Goal: Manage account settings: Manage account settings

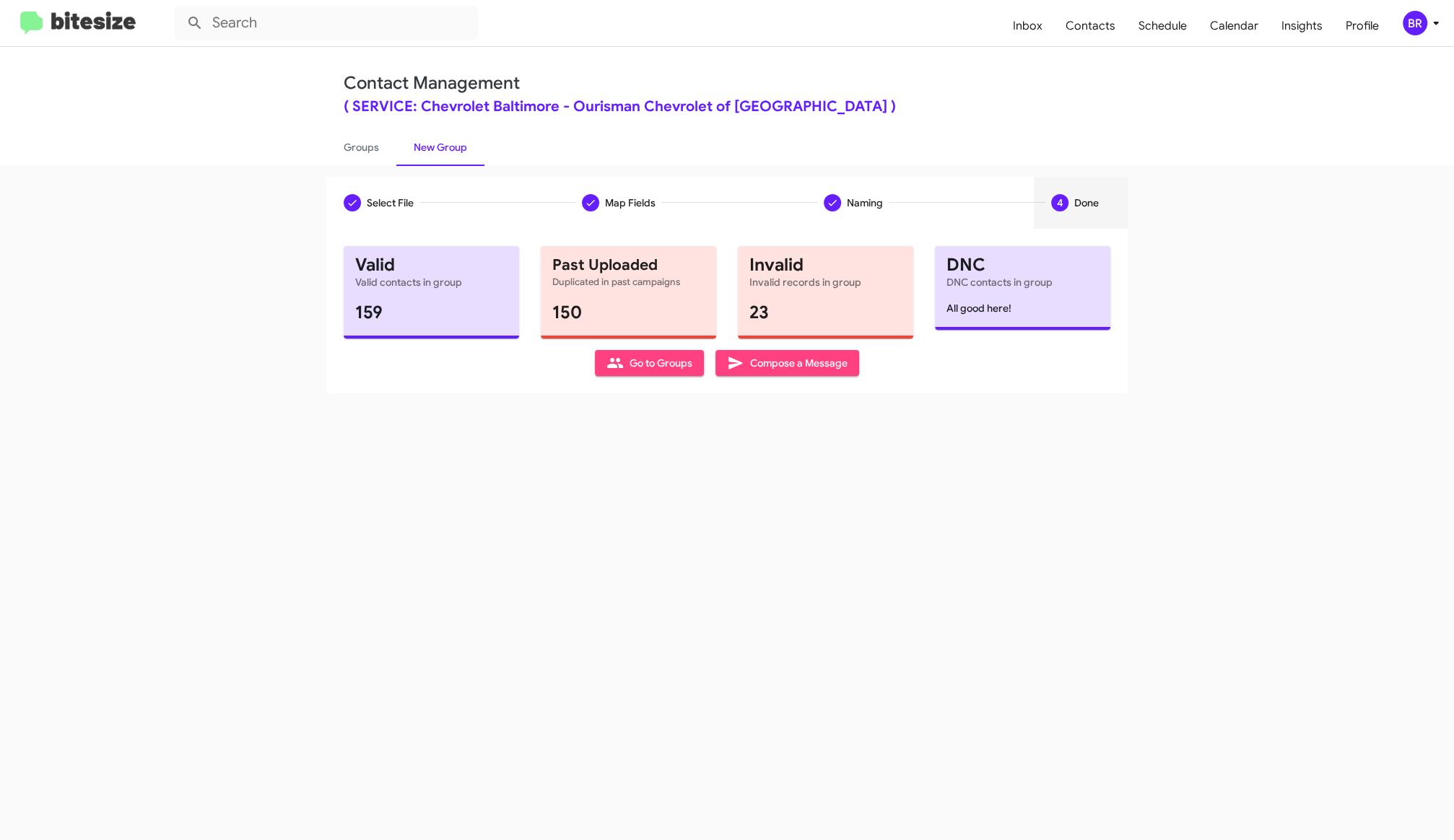
click at [1412, 24] on div "BR" at bounding box center [1415, 23] width 25 height 25
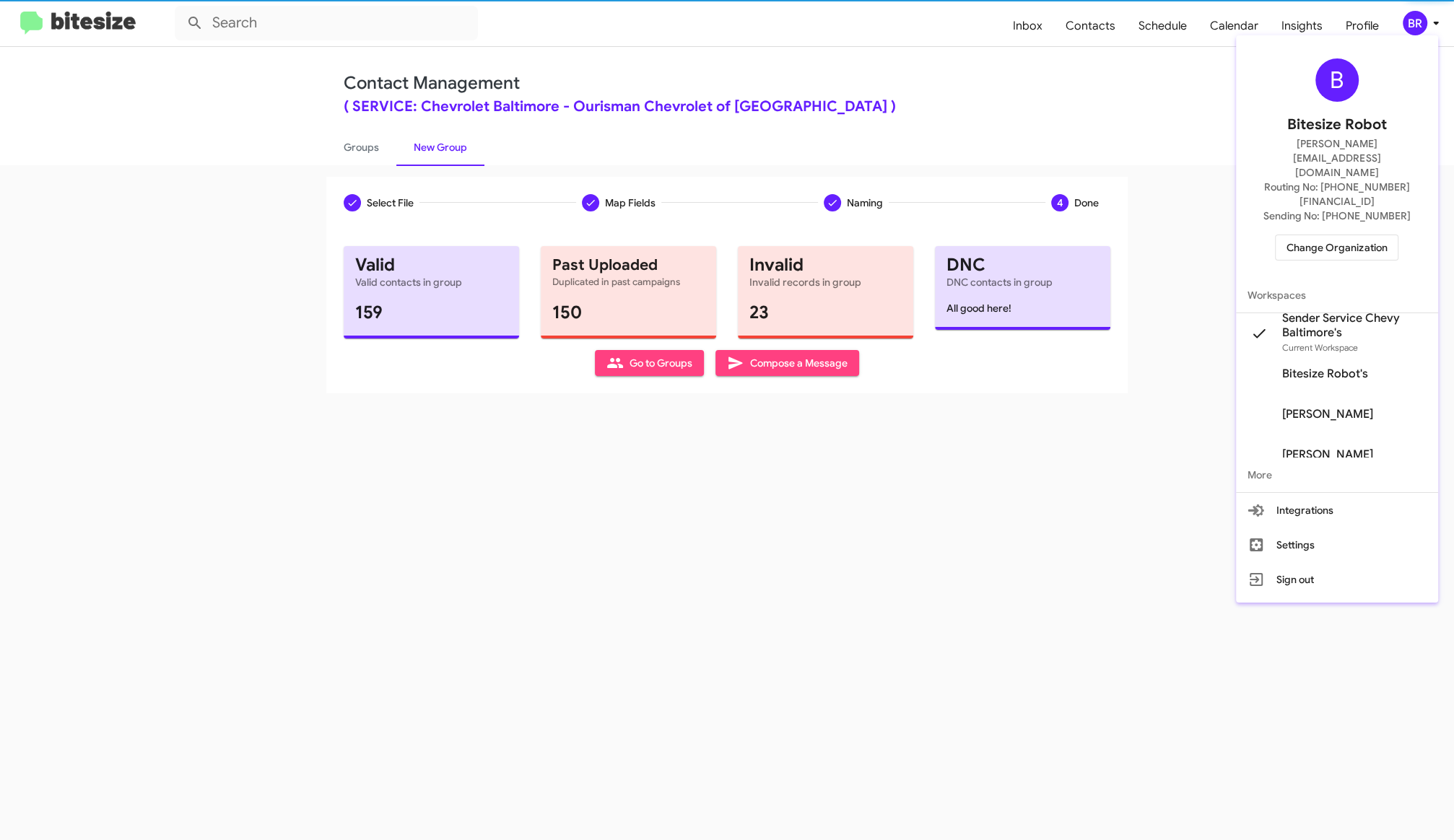
click at [1353, 235] on span "Change Organization" at bounding box center [1336, 247] width 101 height 25
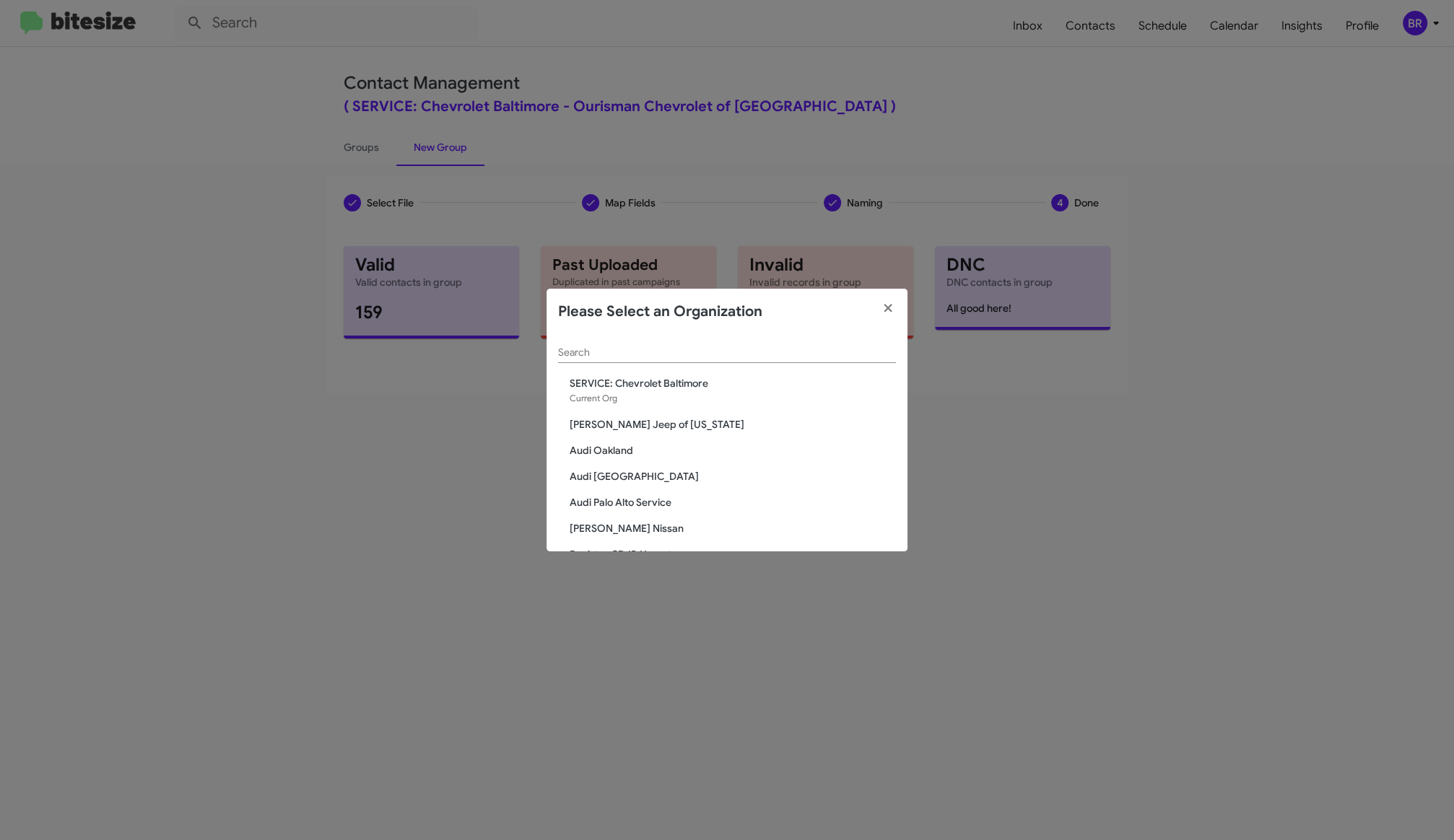
click at [660, 355] on input "Search" at bounding box center [727, 353] width 338 height 12
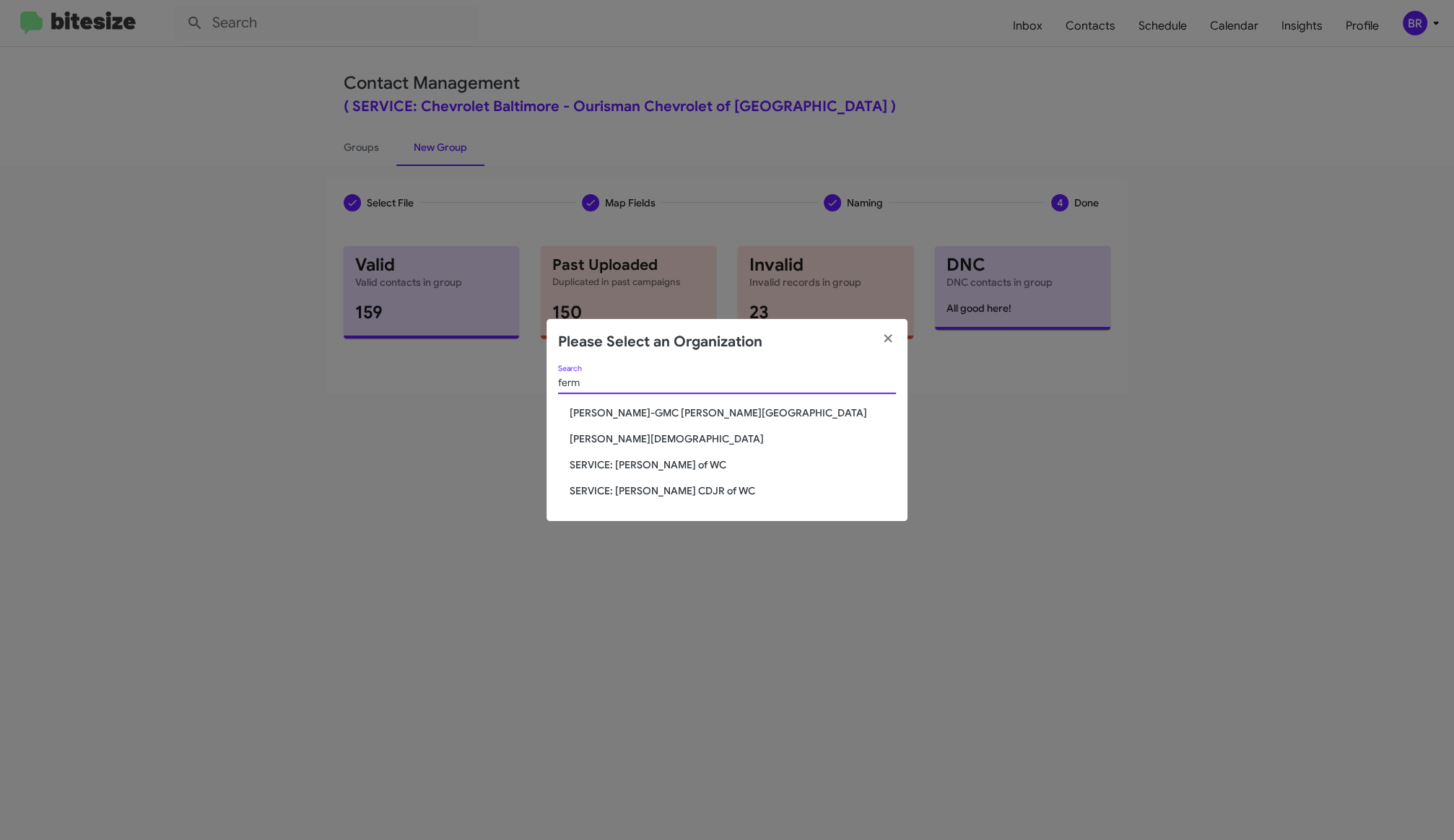
type input "ferm"
click at [655, 468] on span "SERVICE: [PERSON_NAME] of WC" at bounding box center [733, 464] width 326 height 14
